Goal: Information Seeking & Learning: Learn about a topic

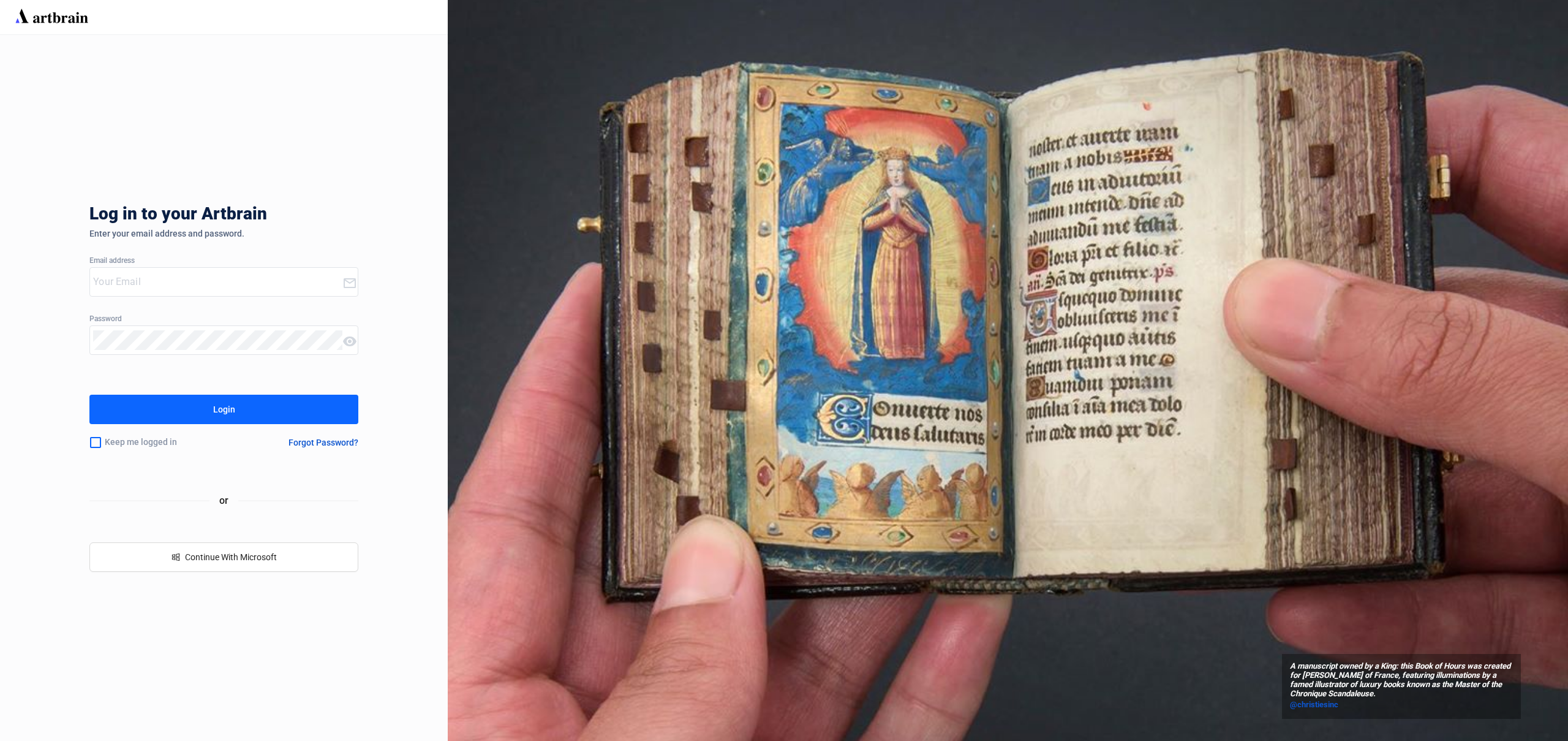
type input "[PERSON_NAME][EMAIL_ADDRESS][DOMAIN_NAME]"
click at [169, 388] on div "Log in to your Artbrain Enter your email address and password. Email address [P…" at bounding box center [223, 388] width 269 height 706
click at [174, 409] on button "Login" at bounding box center [223, 410] width 269 height 30
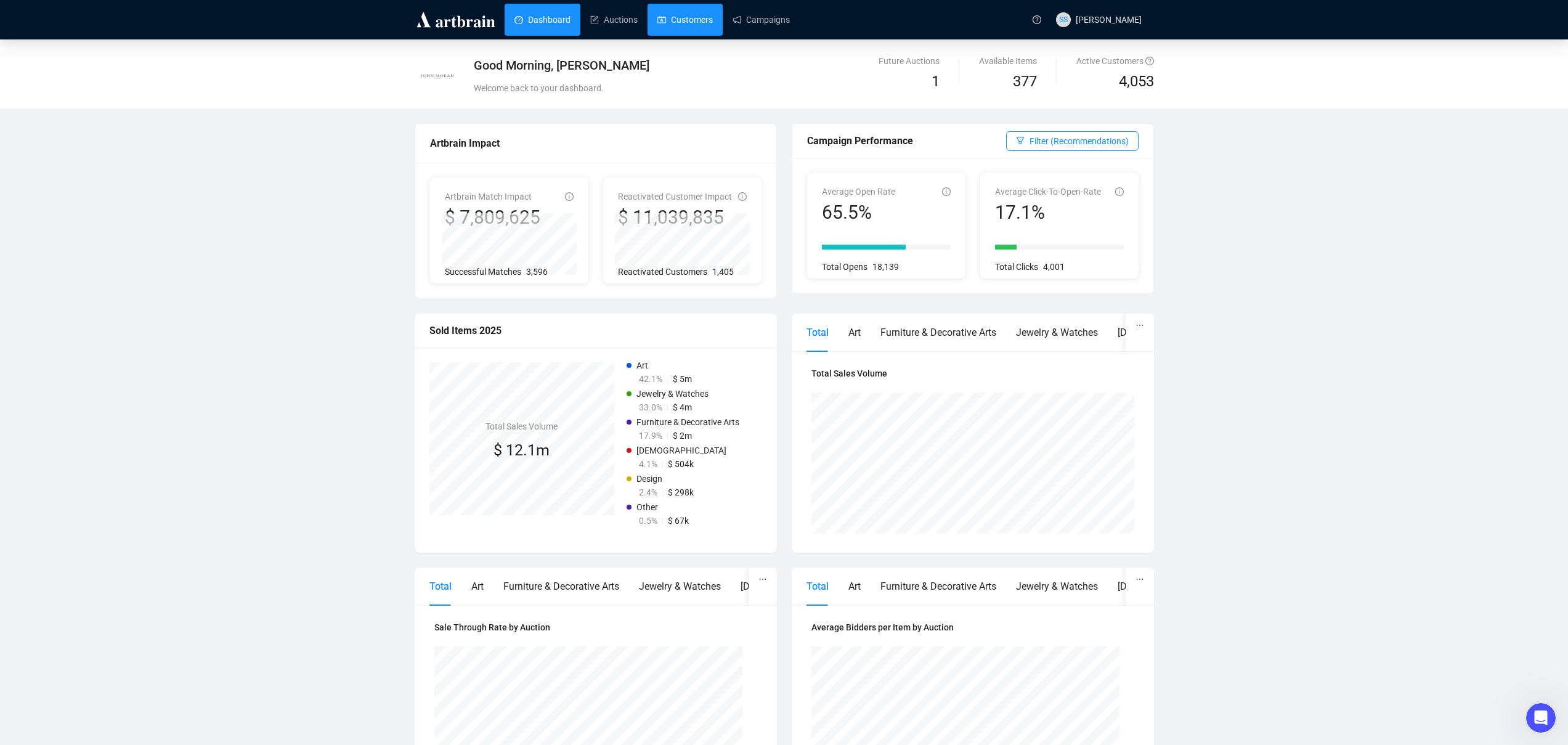
click at [695, 24] on link "Customers" at bounding box center [685, 19] width 56 height 32
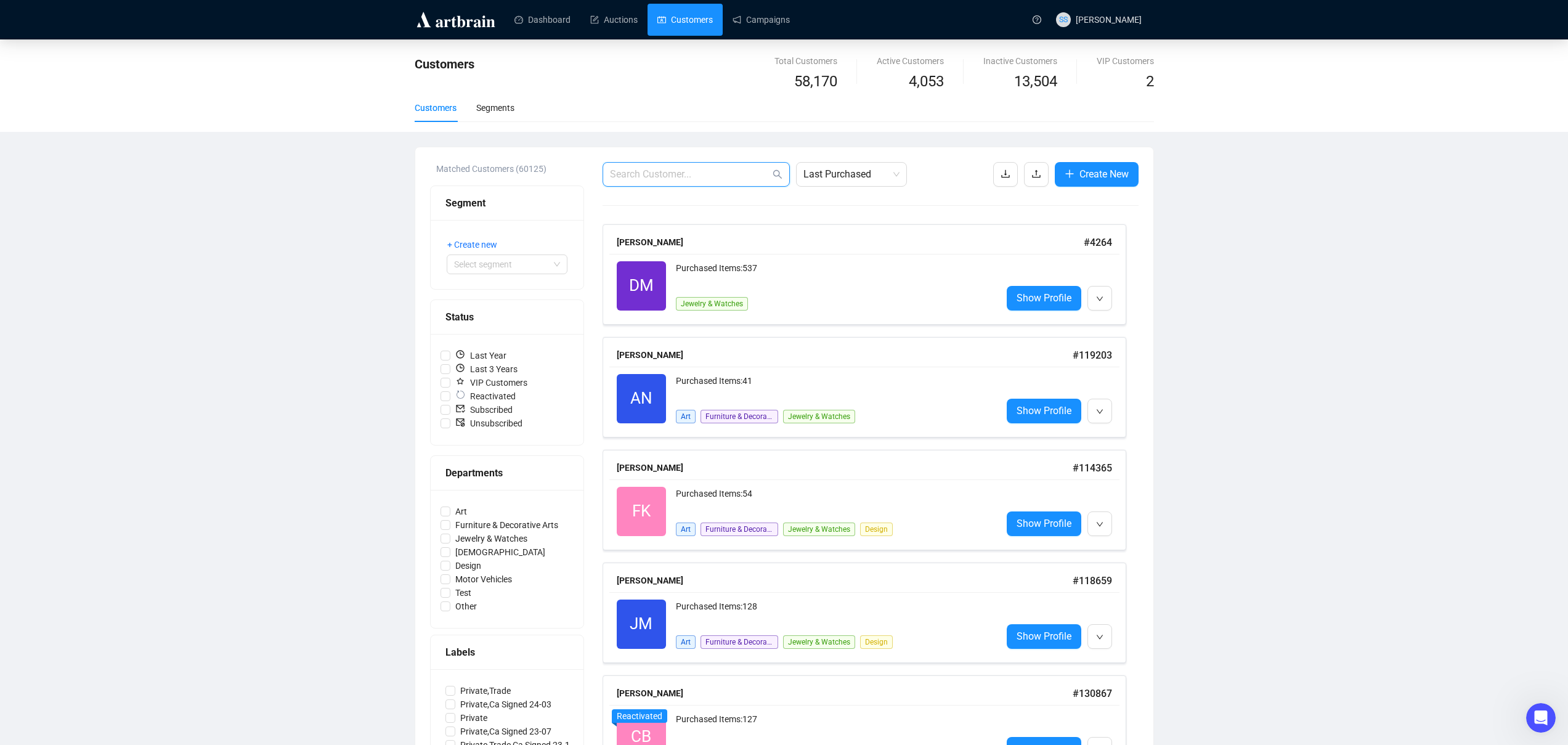
click at [696, 179] on input "text" at bounding box center [690, 174] width 160 height 15
type input "[PERSON_NAME]"
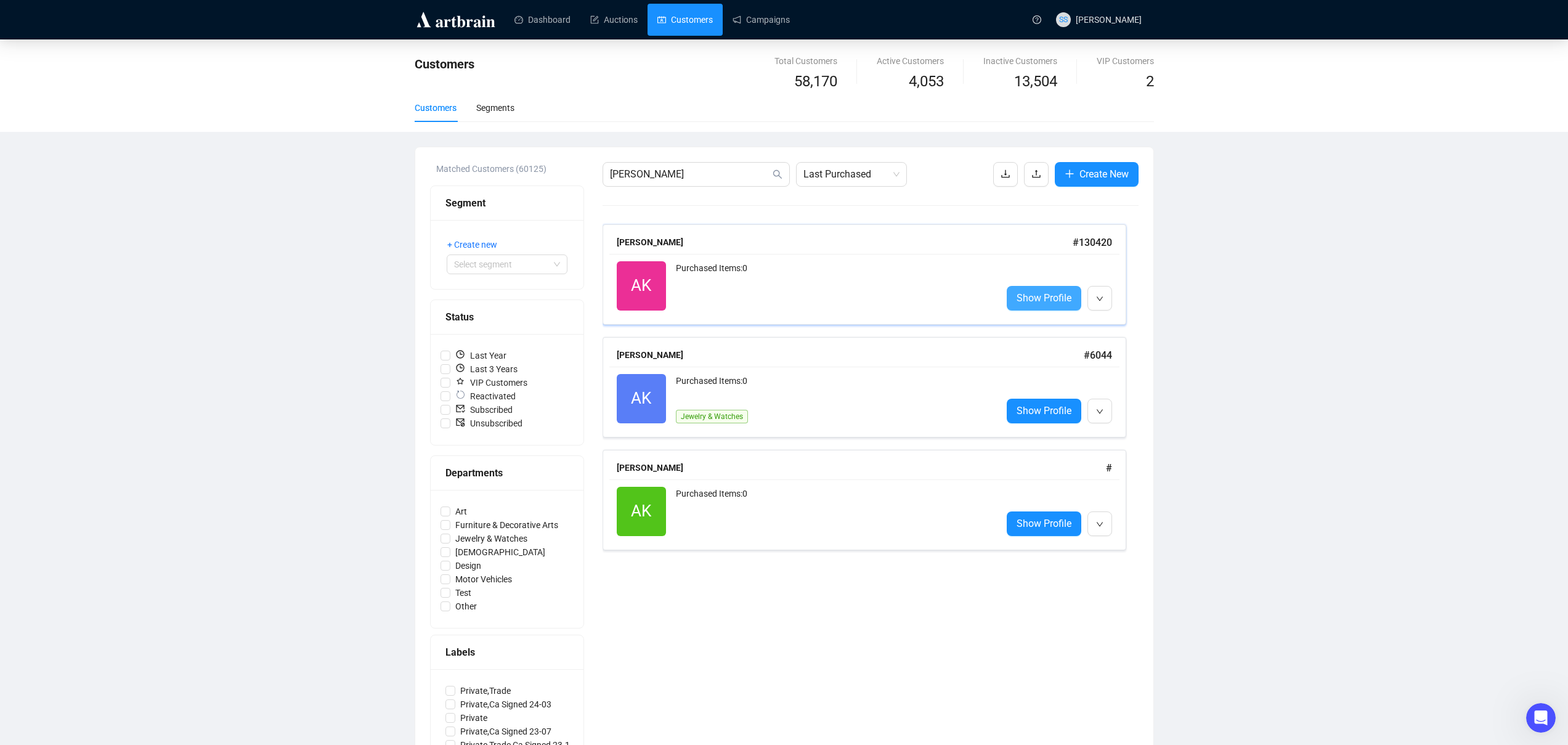
click at [1042, 299] on span "Show Profile" at bounding box center [1044, 297] width 55 height 15
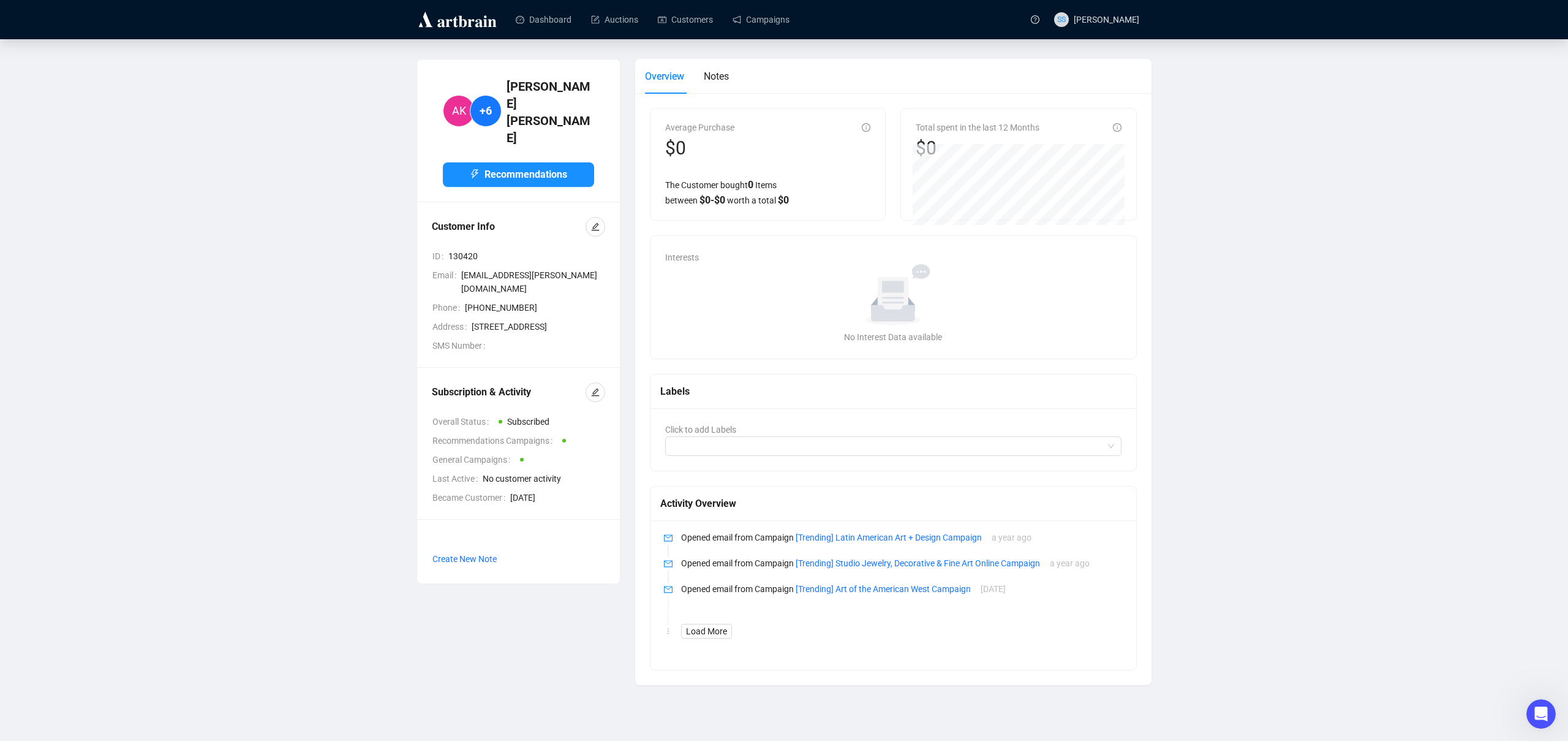
click at [734, 80] on div "Overview Notes" at bounding box center [893, 76] width 497 height 35
click at [724, 79] on span "Notes" at bounding box center [716, 75] width 25 height 11
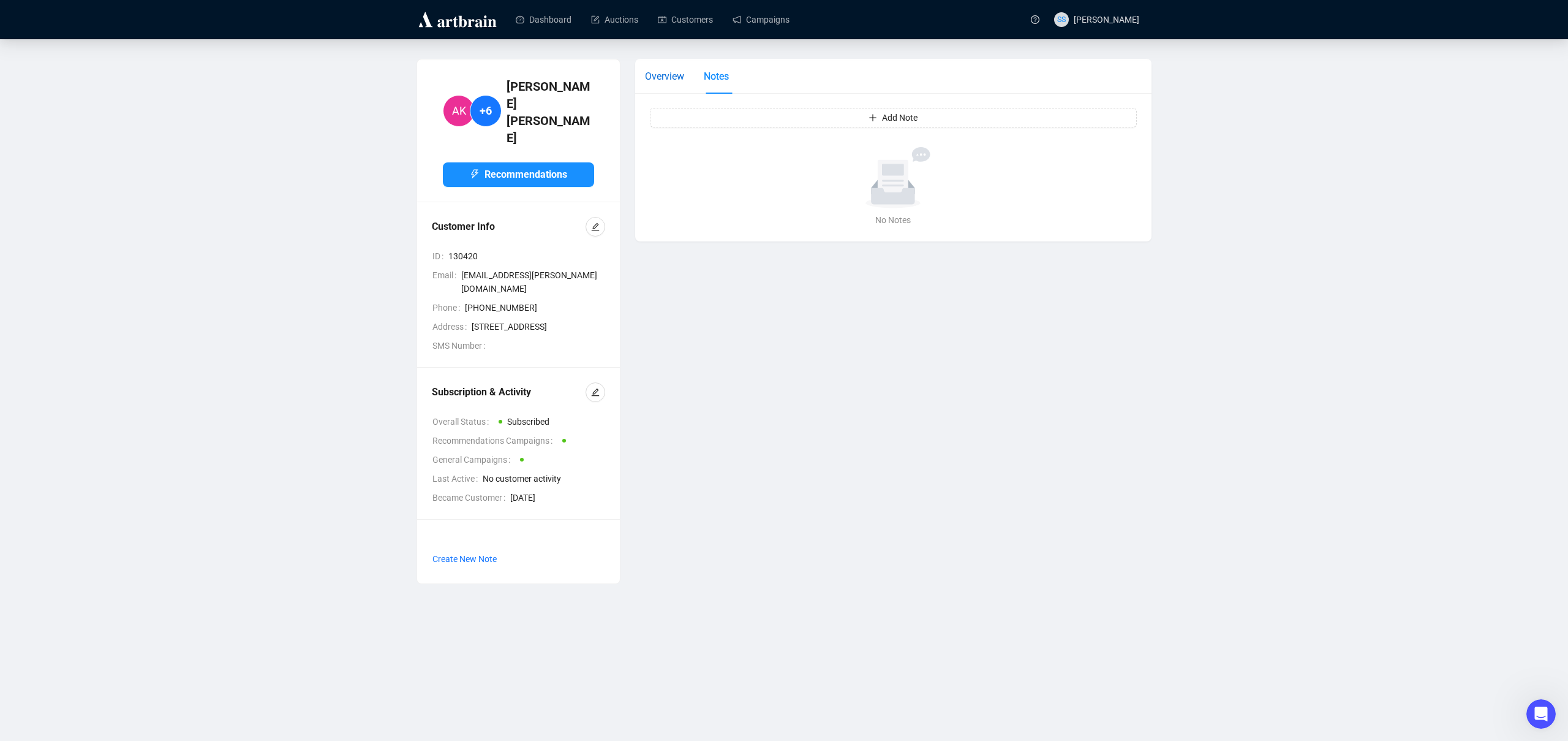
click at [669, 75] on span "Overview" at bounding box center [664, 75] width 39 height 11
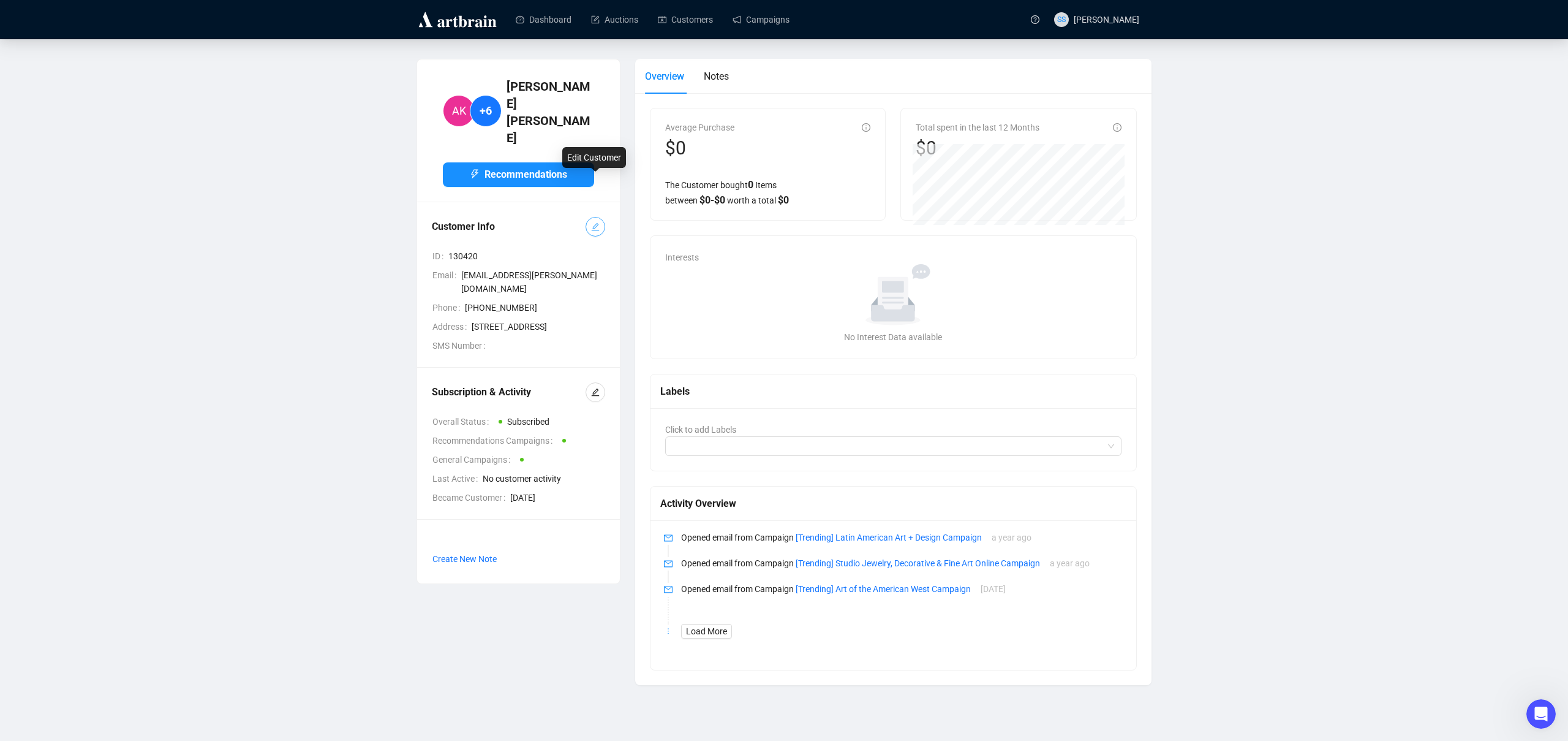
click at [595, 223] on icon "edit" at bounding box center [596, 227] width 9 height 9
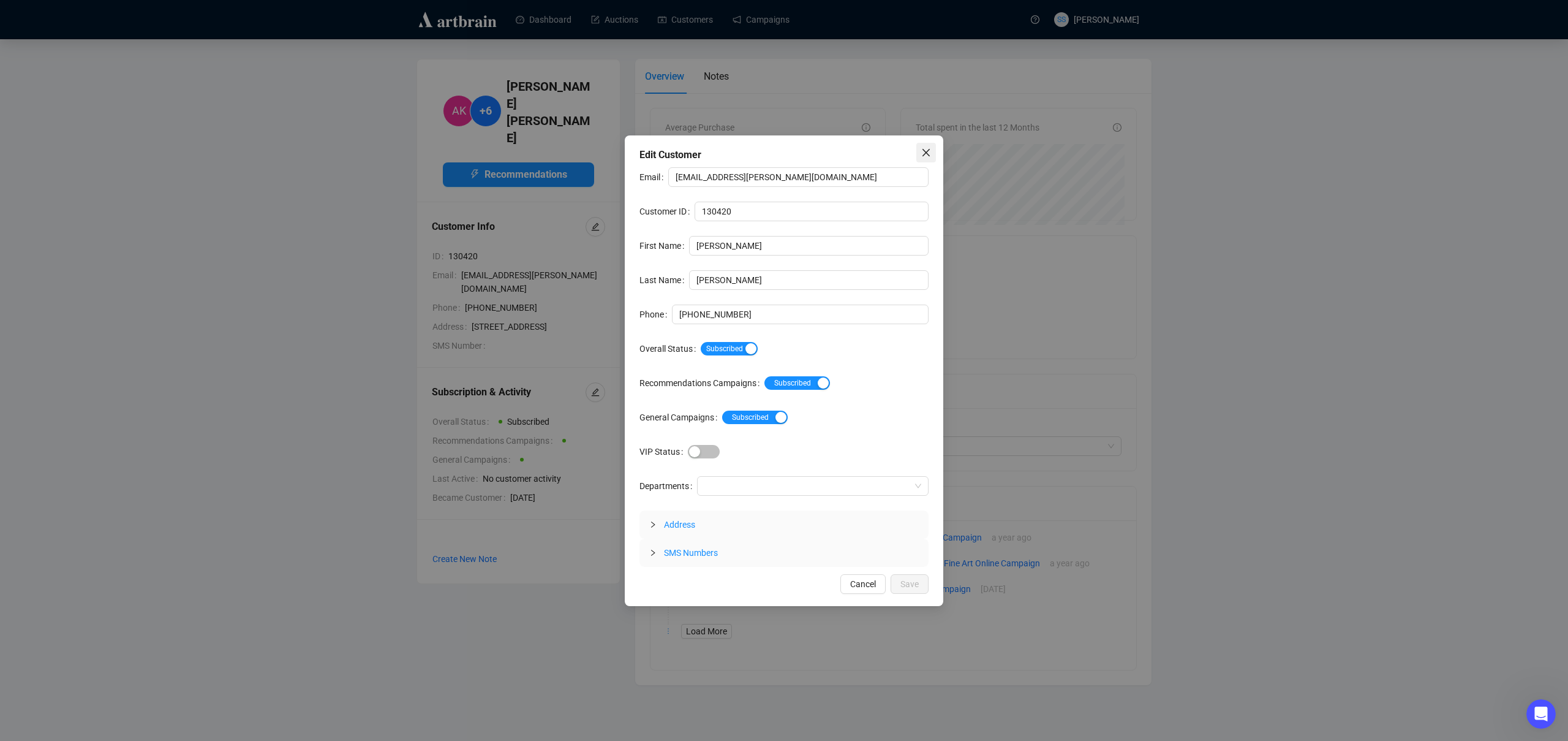
click at [925, 152] on icon "close" at bounding box center [926, 152] width 10 height 10
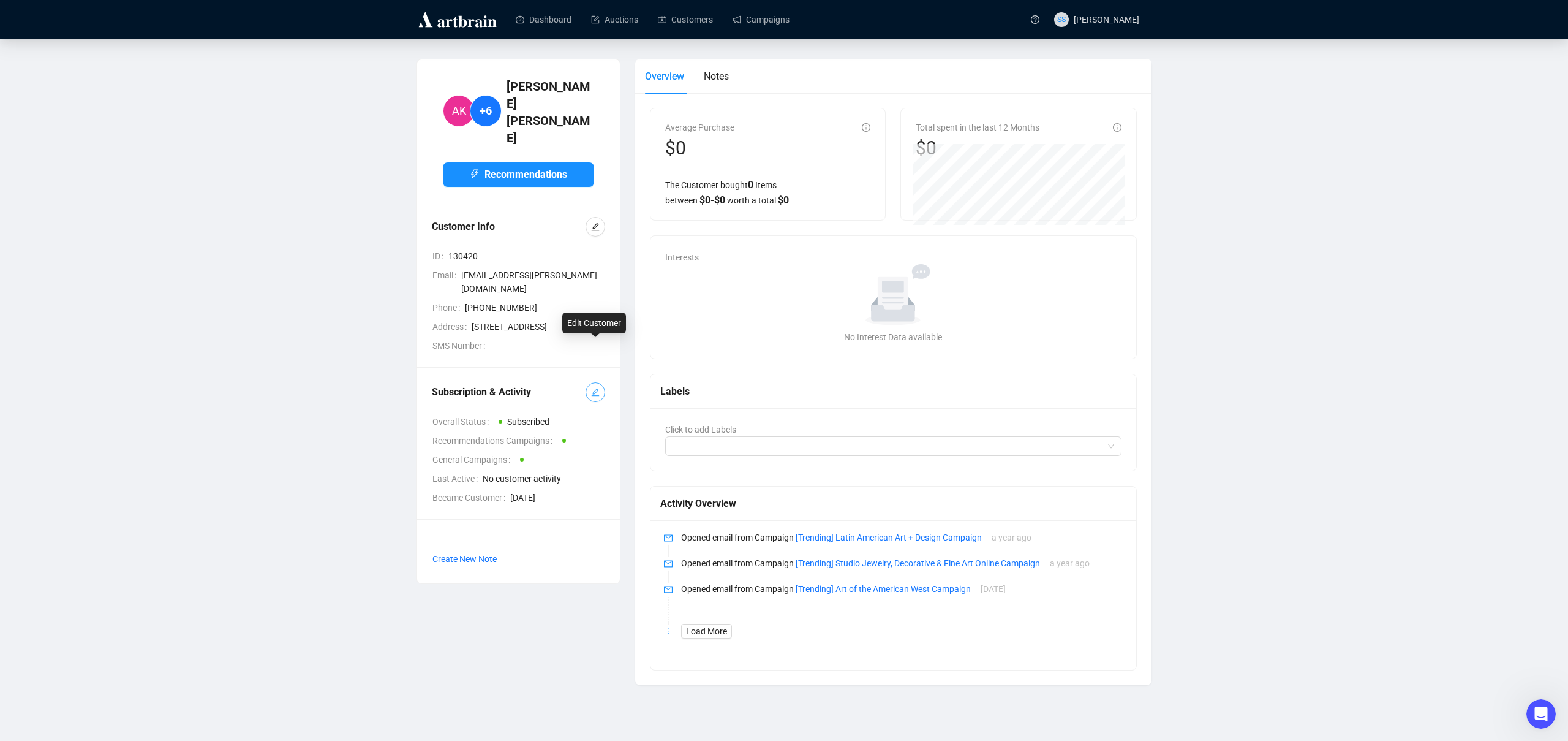
click at [594, 388] on icon "edit" at bounding box center [596, 392] width 9 height 9
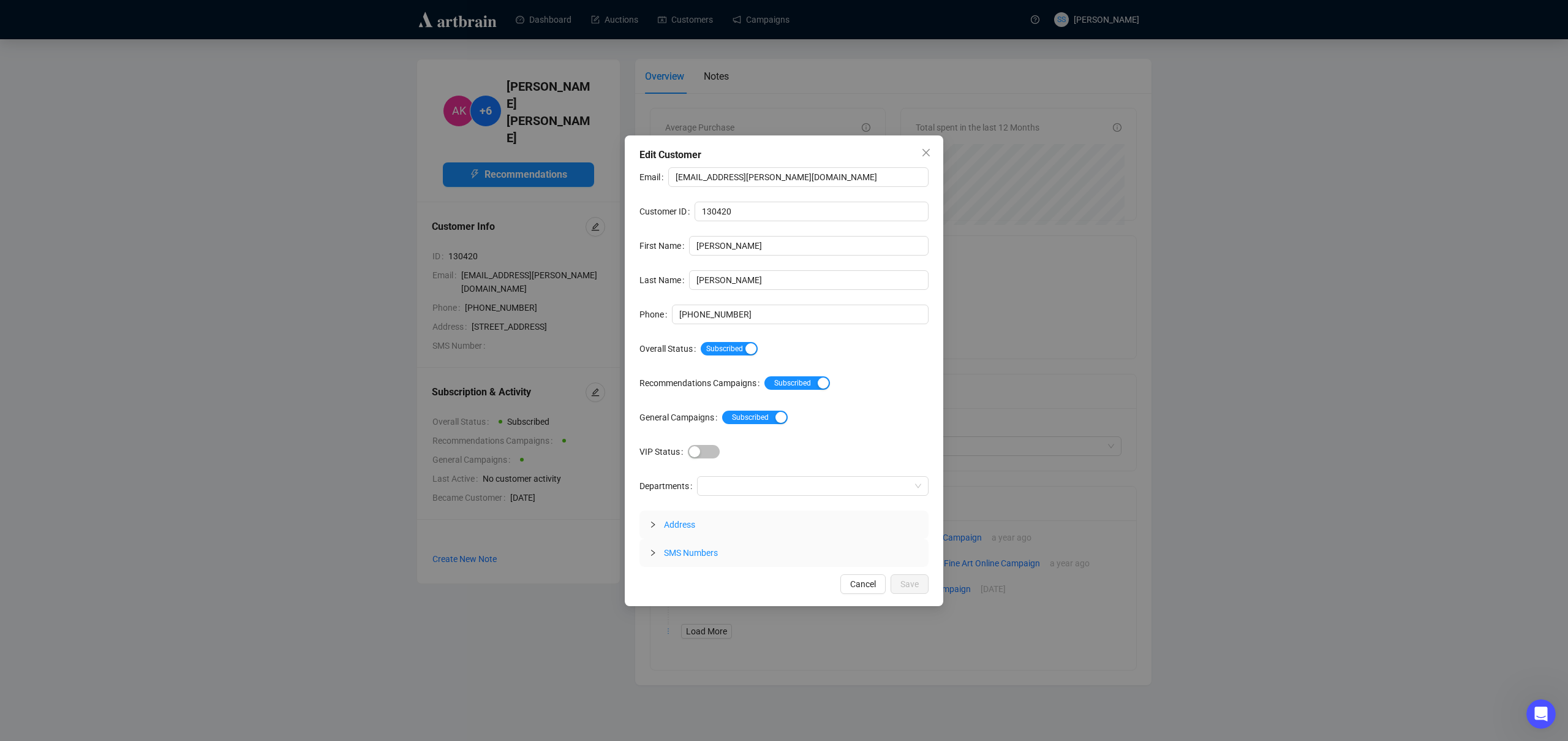
click at [592, 347] on div "Edit Customer Email [EMAIL_ADDRESS][PERSON_NAME][DOMAIN_NAME] Customer ID 13042…" at bounding box center [784, 370] width 1568 height 741
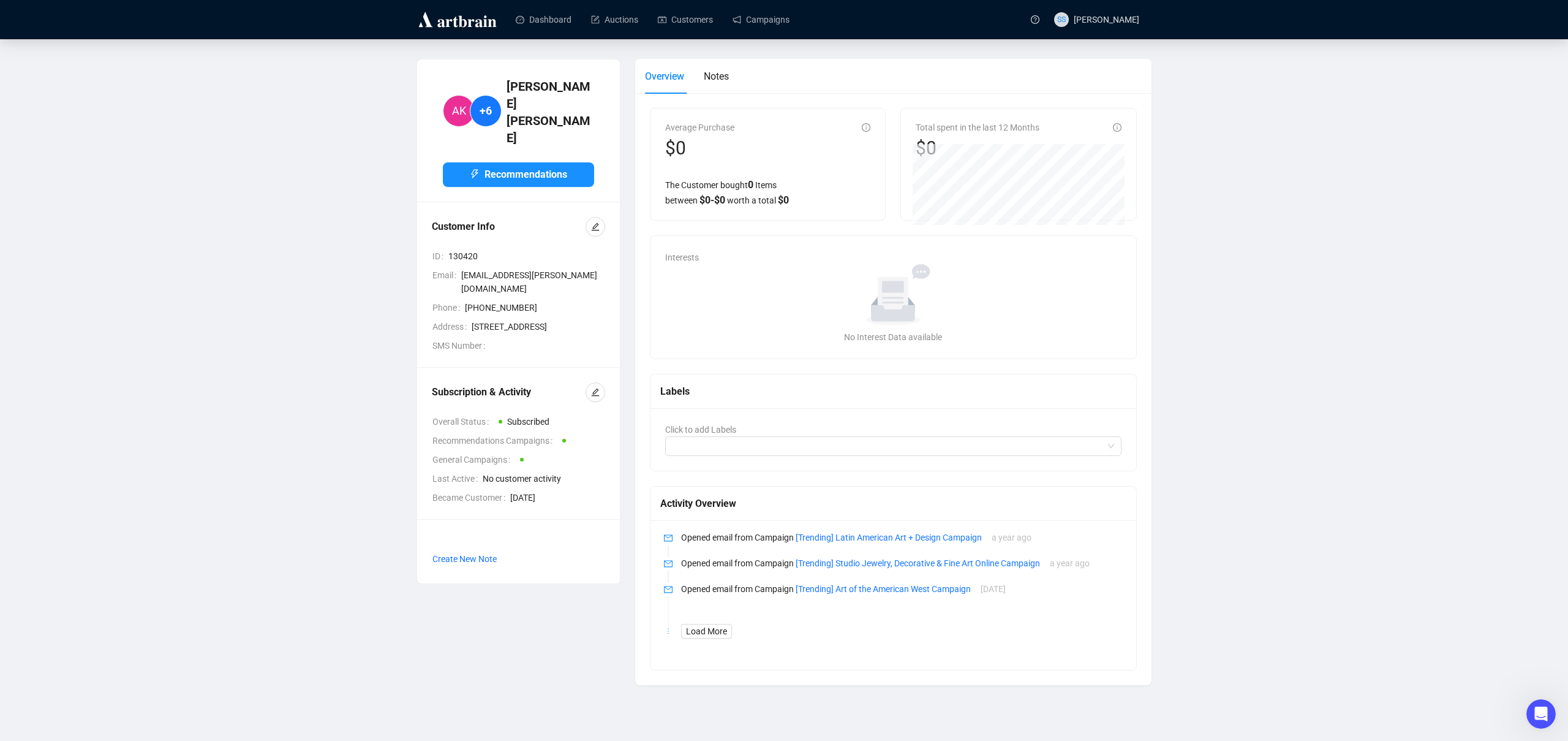
click at [476, 219] on div "Customer Info" at bounding box center [508, 226] width 153 height 15
click at [502, 162] on button "Recommendations" at bounding box center [518, 175] width 152 height 25
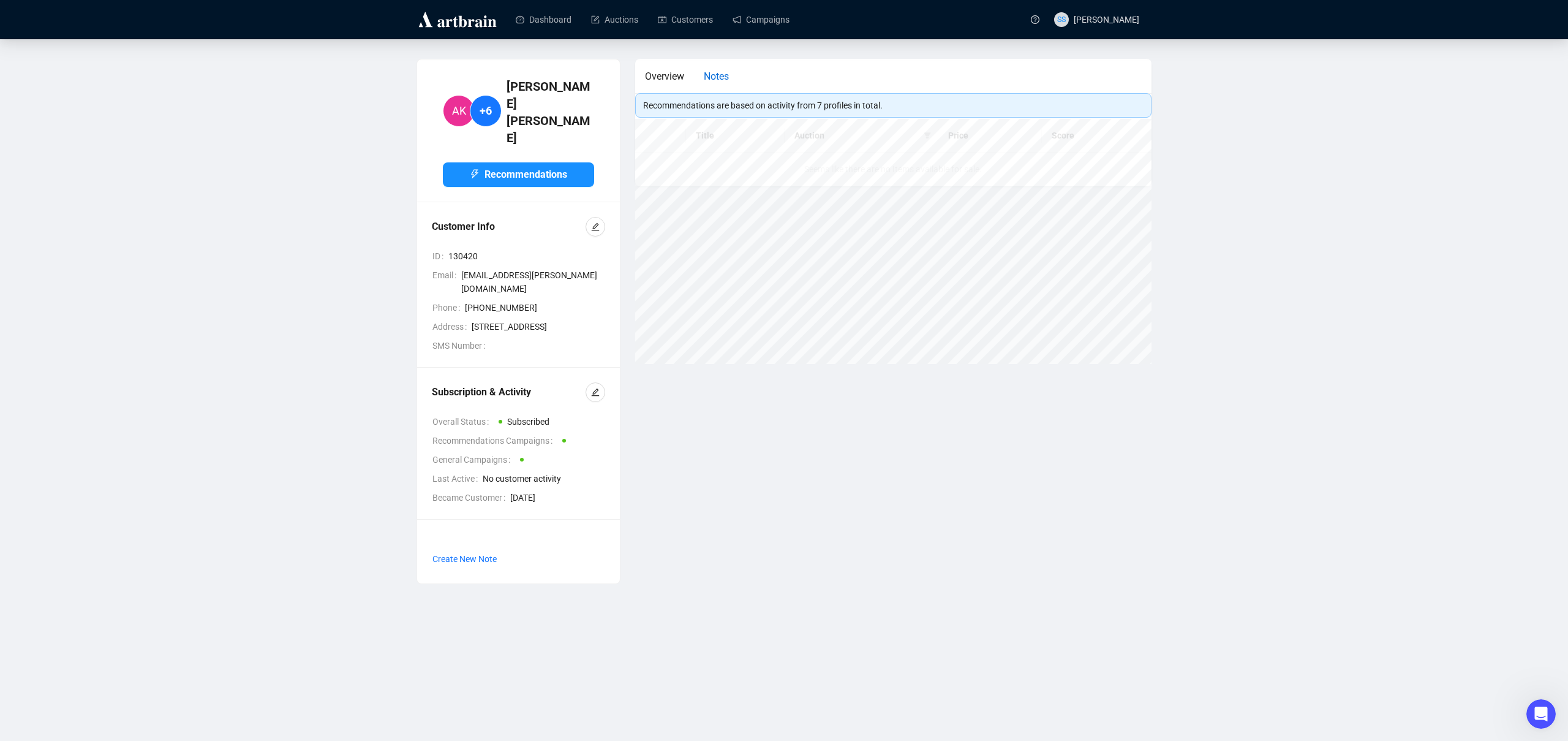
click at [723, 75] on span "Notes" at bounding box center [716, 75] width 25 height 11
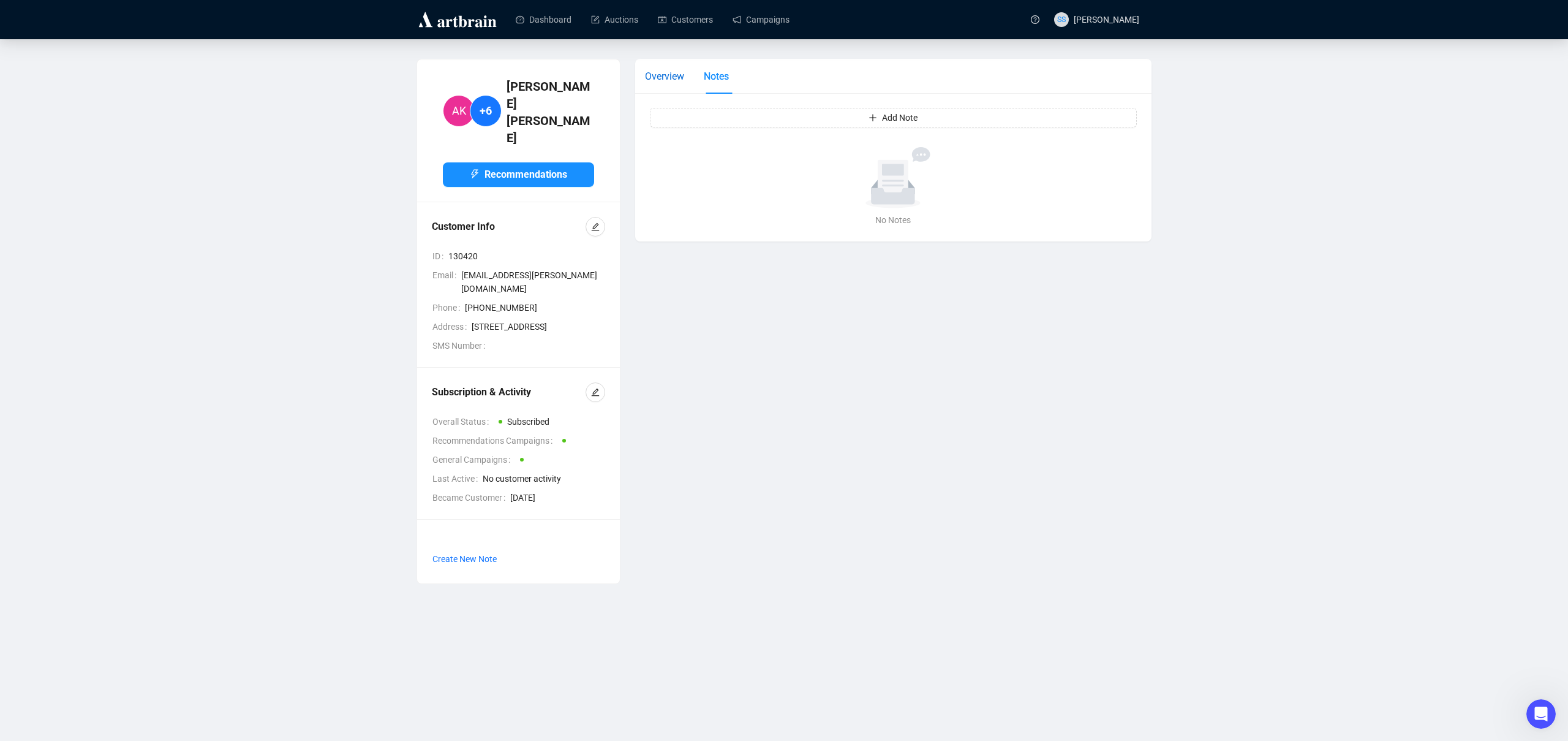
click at [663, 69] on div "Overview" at bounding box center [664, 75] width 39 height 15
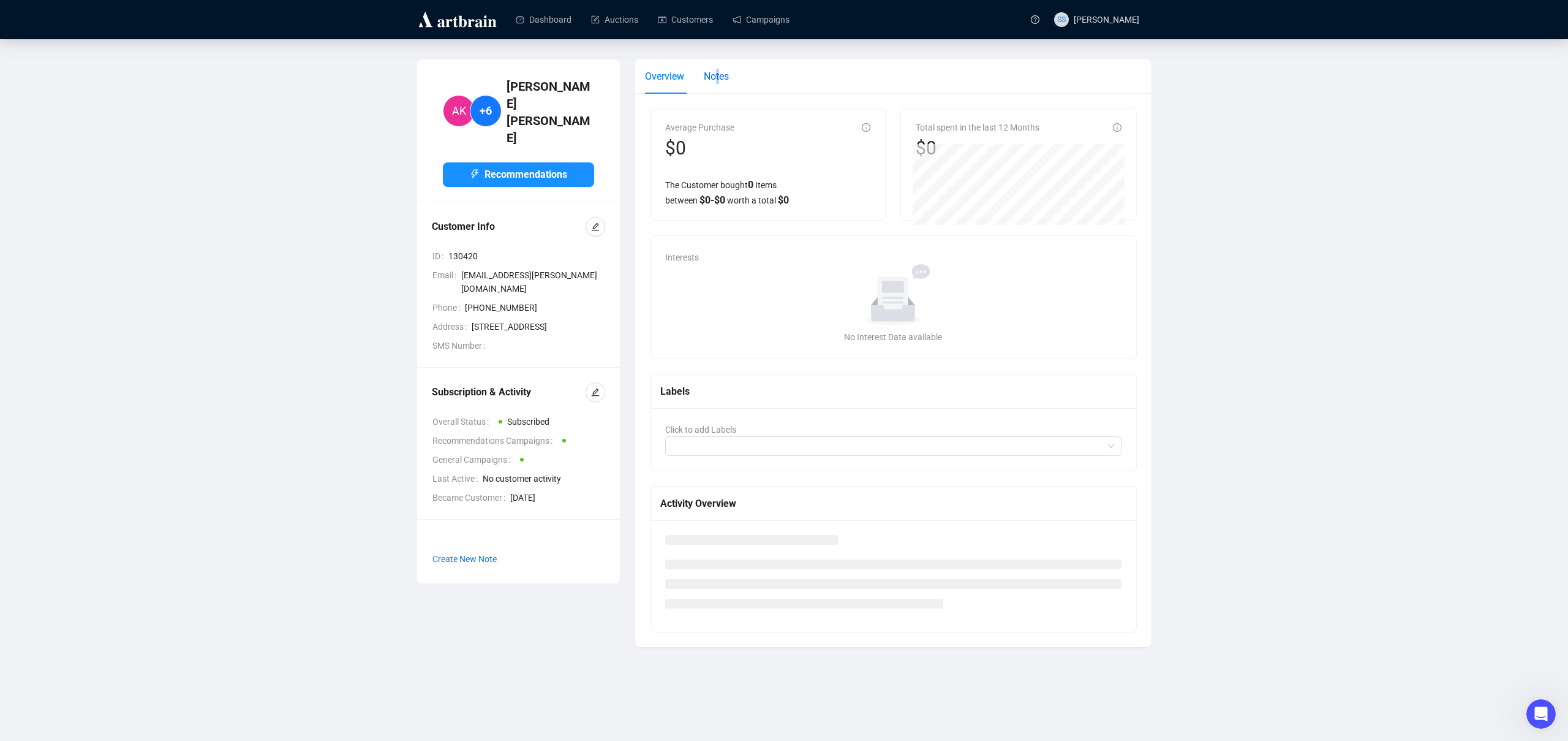
click at [720, 73] on span "Notes" at bounding box center [716, 75] width 25 height 11
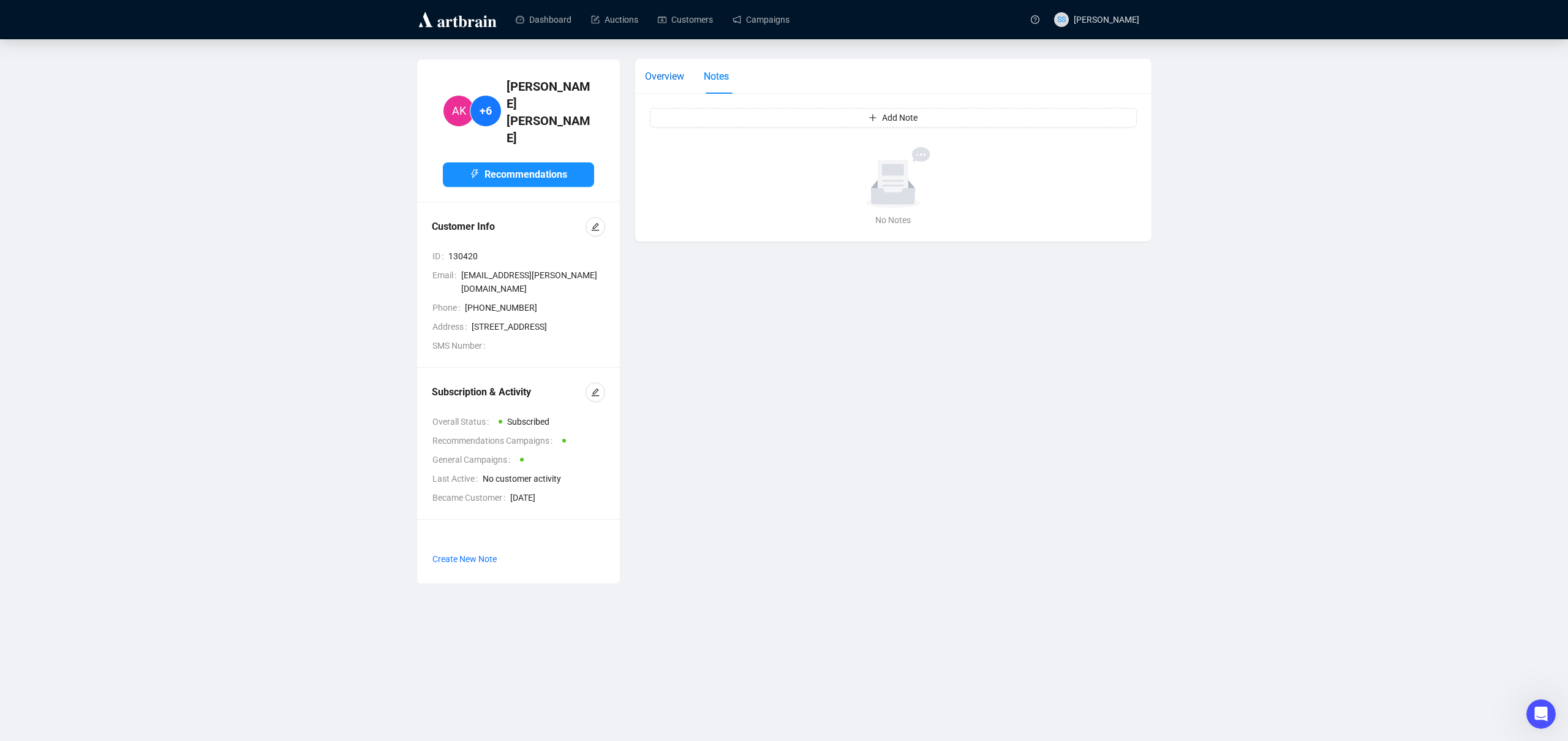
click at [659, 74] on span "Overview" at bounding box center [664, 75] width 39 height 11
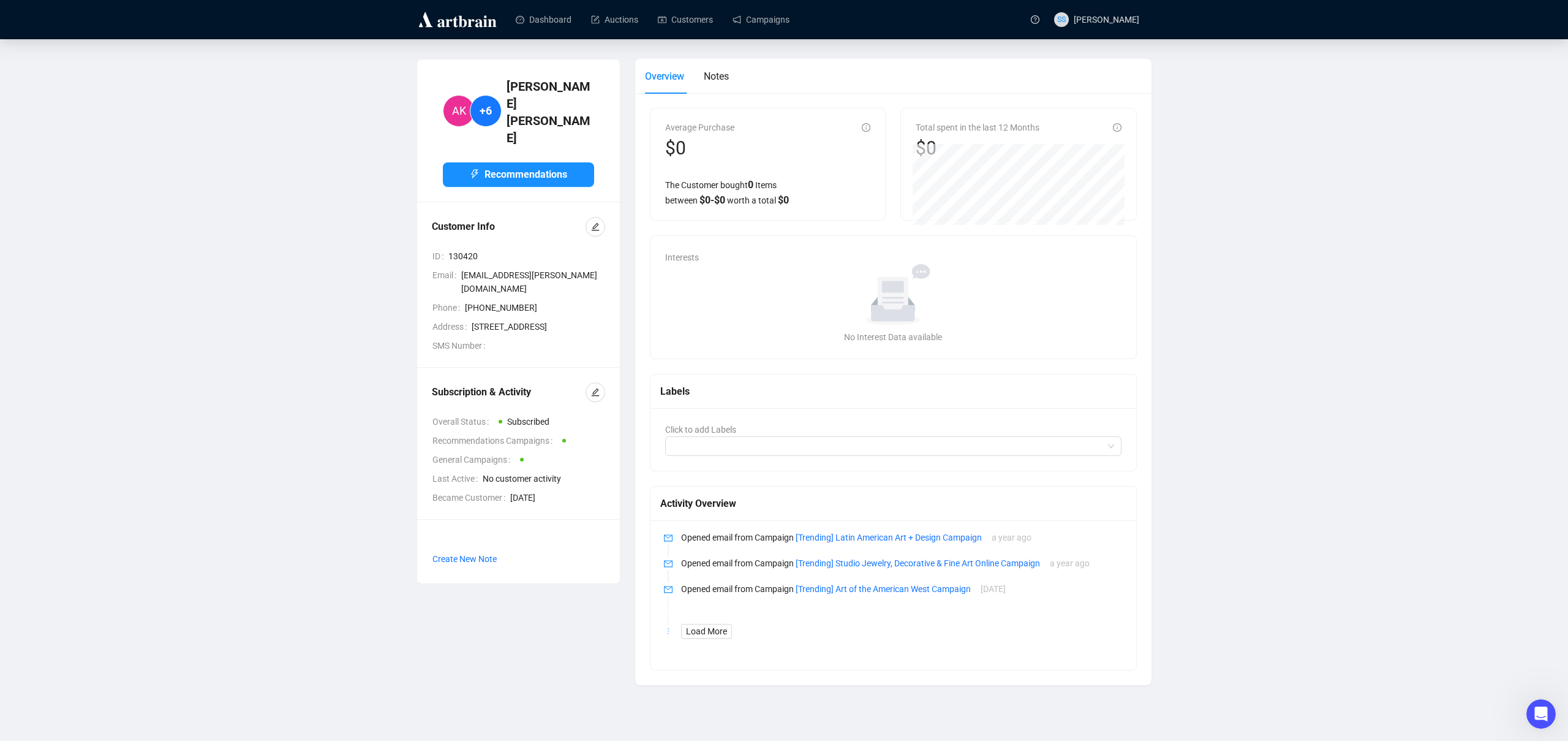
click at [743, 293] on div "No data" at bounding box center [894, 295] width 447 height 61
click at [693, 253] on span "Interests" at bounding box center [682, 257] width 33 height 10
click at [757, 447] on div at bounding box center [887, 446] width 438 height 18
type input "[PERSON_NAME]"
click at [859, 409] on div "Click to add Labels" at bounding box center [893, 439] width 486 height 62
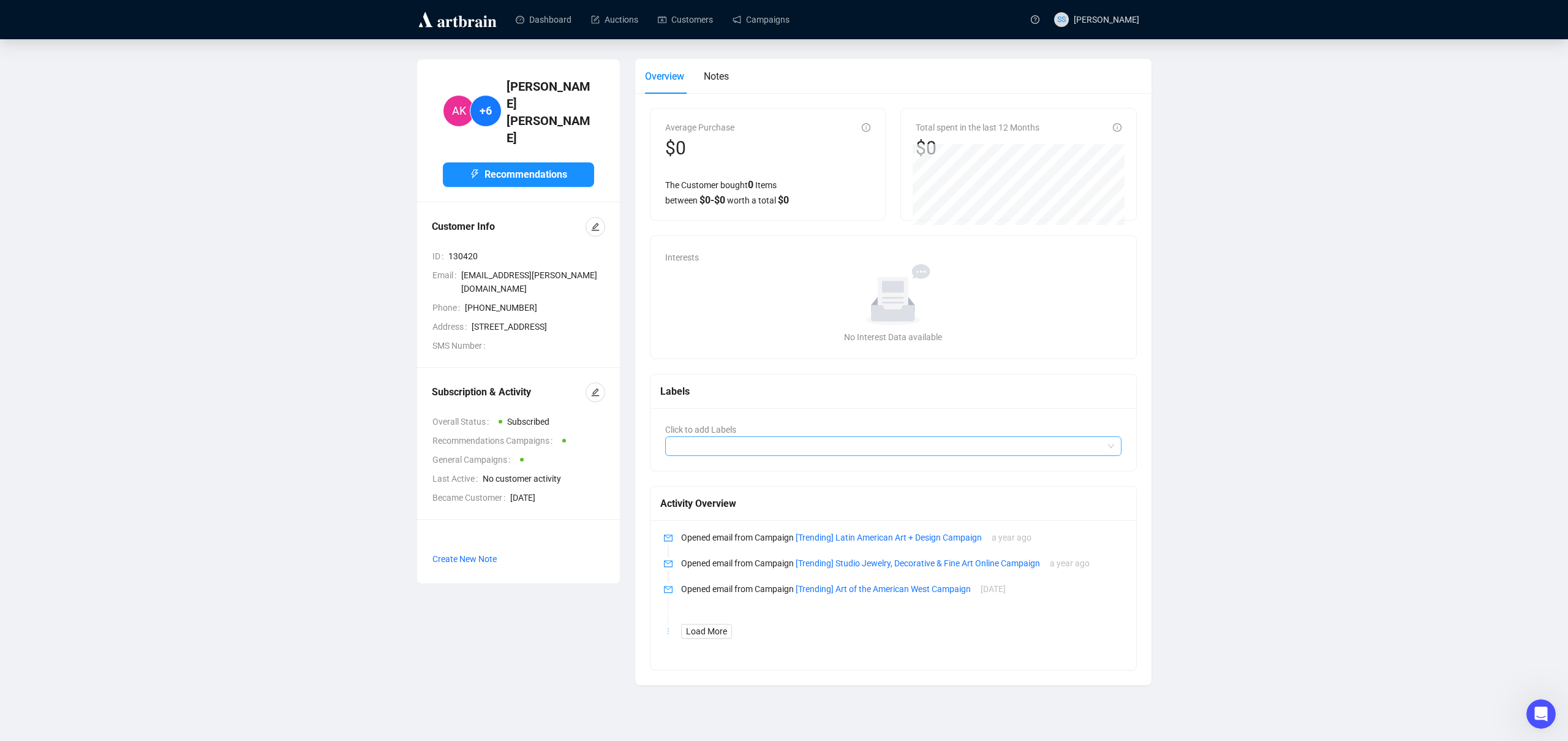
click at [798, 453] on div at bounding box center [887, 446] width 438 height 18
click at [795, 395] on div "Labels" at bounding box center [893, 391] width 466 height 15
click at [752, 314] on div "No data" at bounding box center [894, 295] width 447 height 61
click at [890, 290] on icon at bounding box center [894, 302] width 44 height 40
click at [832, 291] on div "No data" at bounding box center [894, 295] width 447 height 61
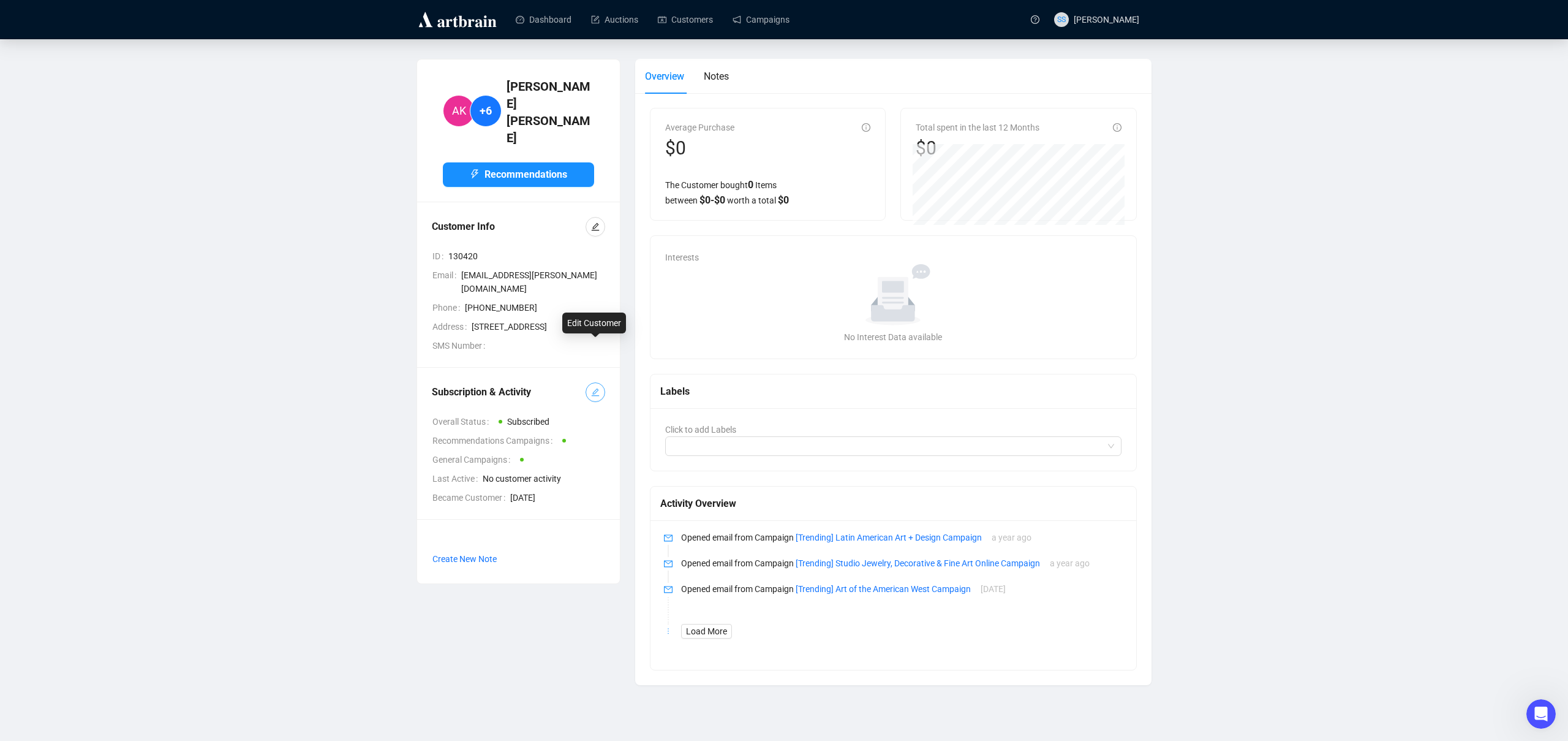
click at [597, 388] on icon "edit" at bounding box center [596, 392] width 9 height 9
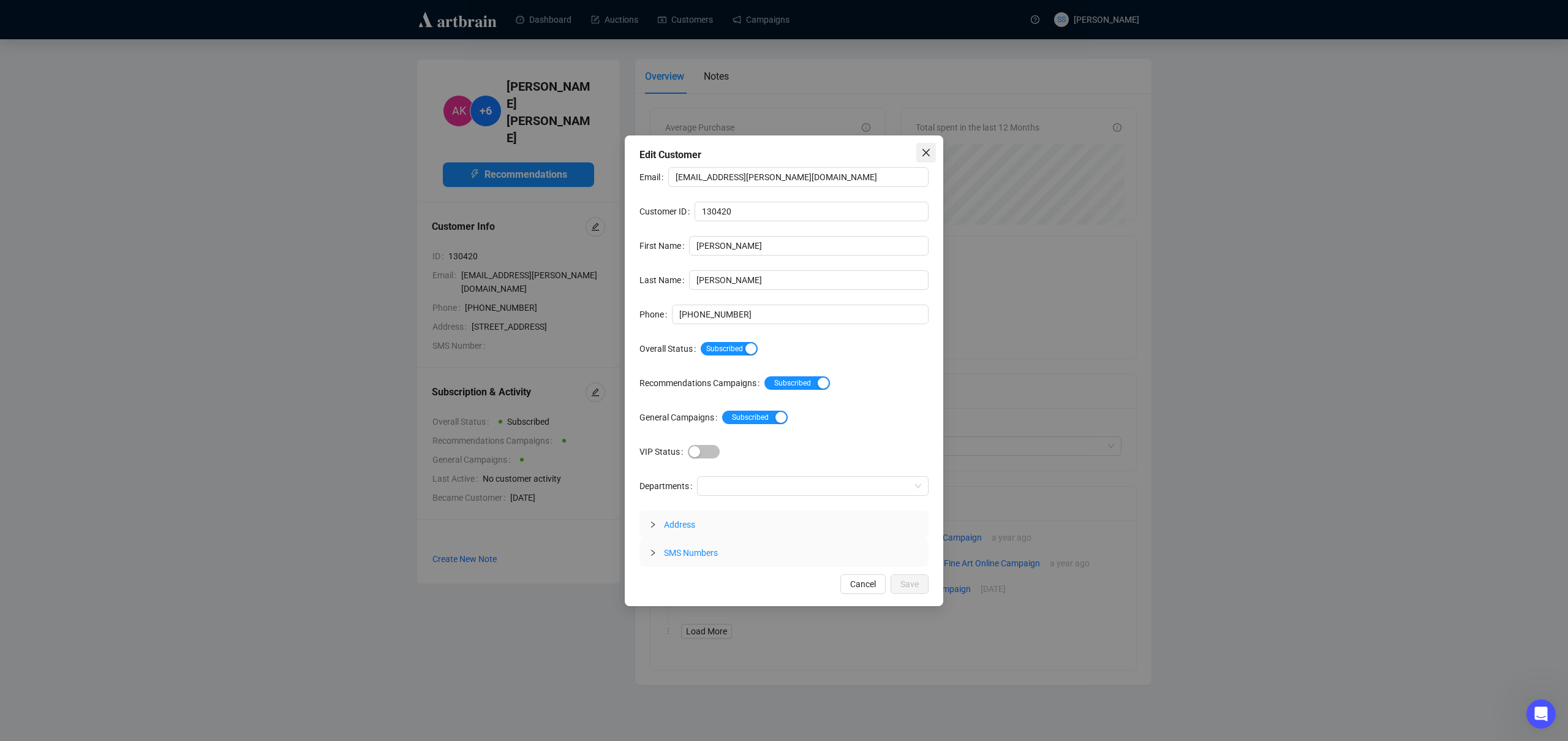
click at [931, 147] on icon "close" at bounding box center [926, 152] width 10 height 10
